Goal: Transaction & Acquisition: Purchase product/service

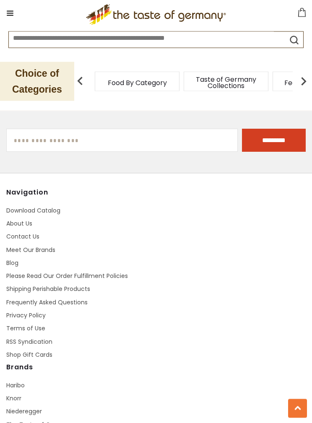
scroll to position [1346, 0]
click at [220, 250] on div "Navigation Download Catalog About Us Contact Us Meet Our Brands Blog Please Rea…" at bounding box center [155, 404] width 299 height 432
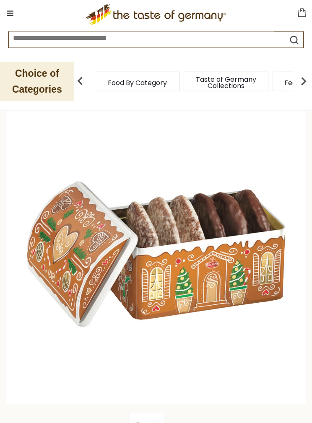
scroll to position [0, 0]
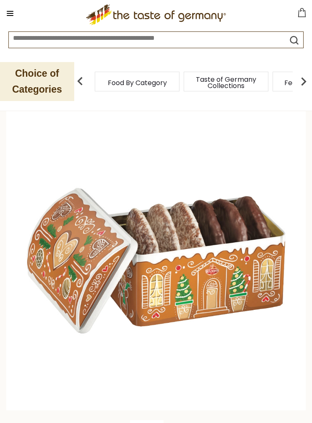
click at [20, 10] on div ".st0{fill:#EDD300;} .st1{fill:#D33E21;}" at bounding box center [156, 14] width 312 height 25
click at [7, 12] on button at bounding box center [10, 14] width 12 height 12
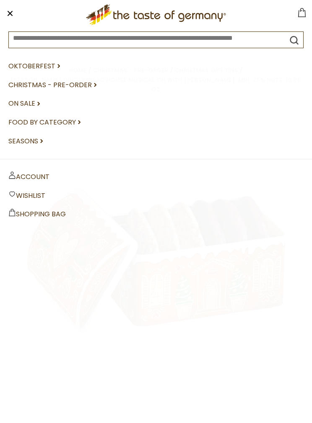
click at [85, 85] on link "Christmas - PRE-ORDER dropdown_arrow" at bounding box center [155, 85] width 295 height 19
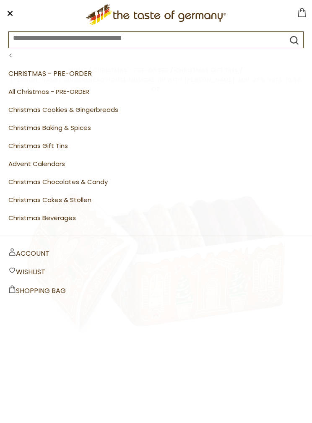
click at [107, 108] on link "Christmas Cookies & Gingerbreads" at bounding box center [155, 110] width 295 height 18
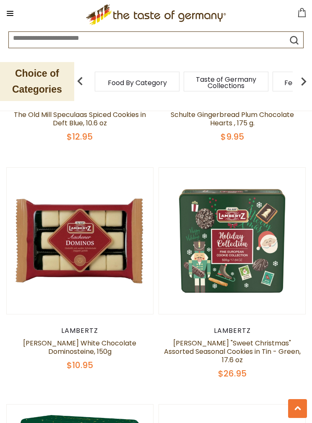
scroll to position [1169, 0]
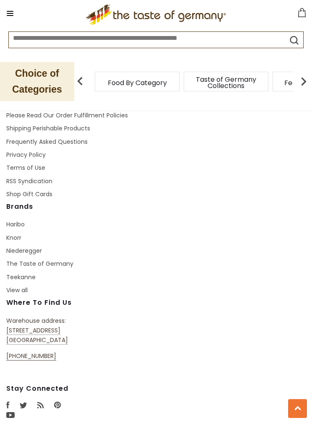
scroll to position [4794, 0]
